Goal: Find specific page/section: Find specific page/section

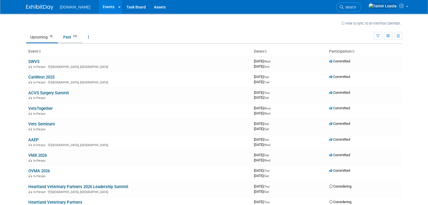
click at [69, 38] on link "Past 121" at bounding box center [71, 37] width 24 height 10
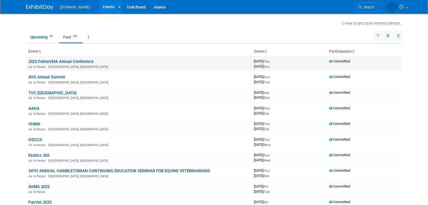
click at [59, 63] on link "2025 FelineVMA Annual Conference" at bounding box center [60, 61] width 65 height 5
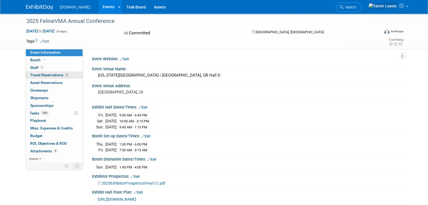
click at [56, 74] on span "Travel Reservations 2" at bounding box center [49, 75] width 39 height 4
